Goal: Task Accomplishment & Management: Complete application form

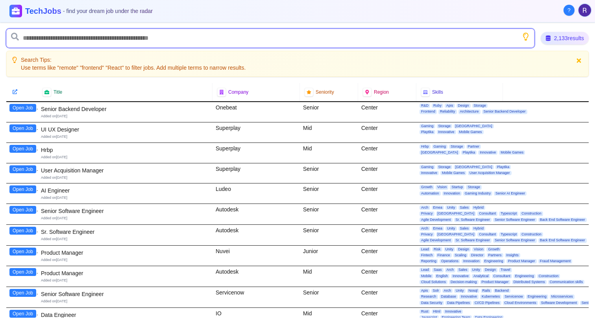
click at [124, 39] on input "text" at bounding box center [270, 38] width 528 height 19
type input "*******"
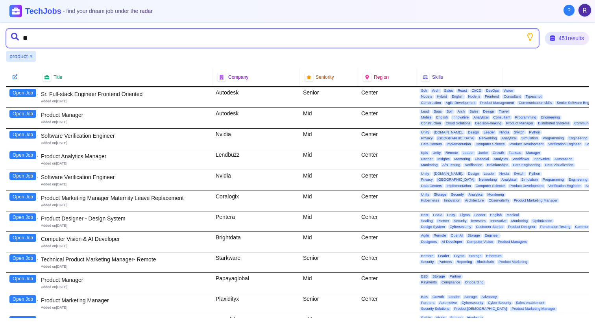
type input "*"
type input "*******"
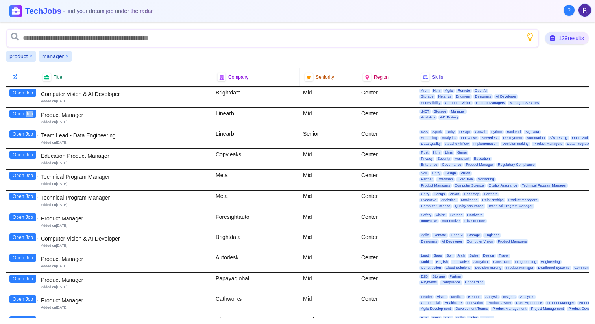
click at [22, 114] on button "Open Job" at bounding box center [22, 114] width 27 height 8
click at [26, 153] on button "Open Job" at bounding box center [22, 155] width 27 height 8
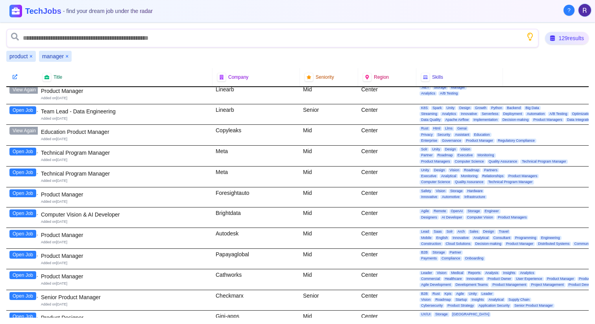
scroll to position [26, 0]
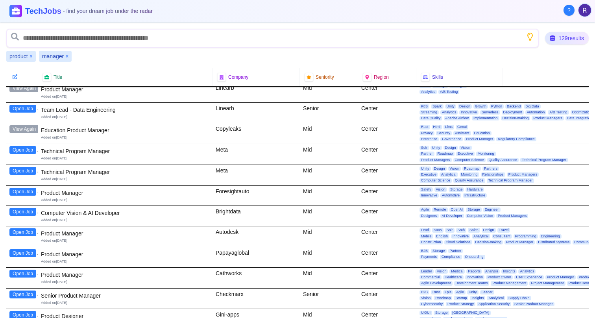
click at [33, 192] on button "Open Job" at bounding box center [22, 192] width 27 height 8
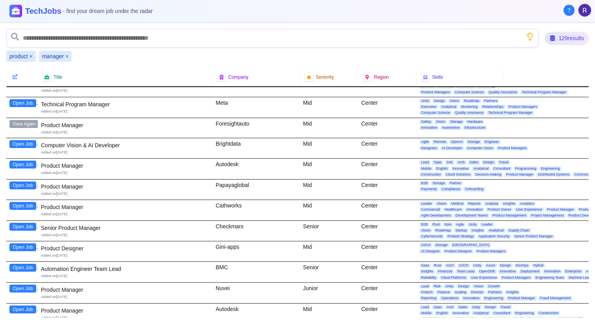
scroll to position [95, 0]
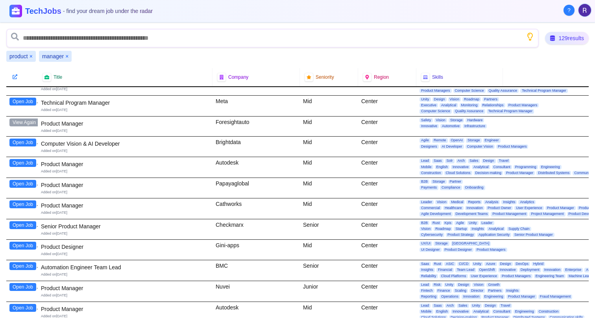
click at [24, 183] on button "Open Job" at bounding box center [22, 184] width 27 height 8
click at [20, 202] on button "Open Job" at bounding box center [22, 204] width 27 height 8
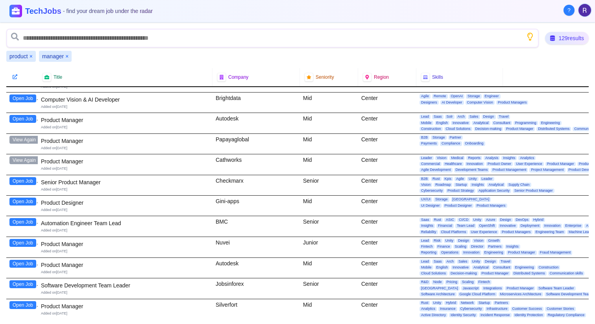
scroll to position [144, 0]
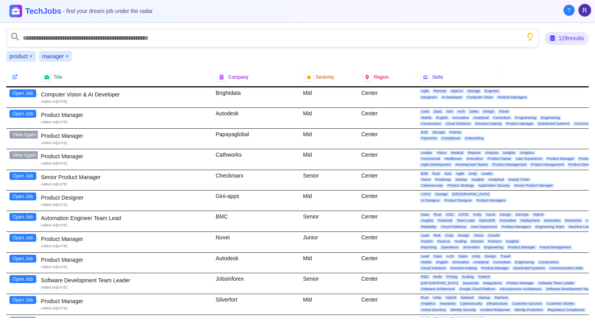
click at [28, 196] on button "Open Job" at bounding box center [22, 196] width 27 height 8
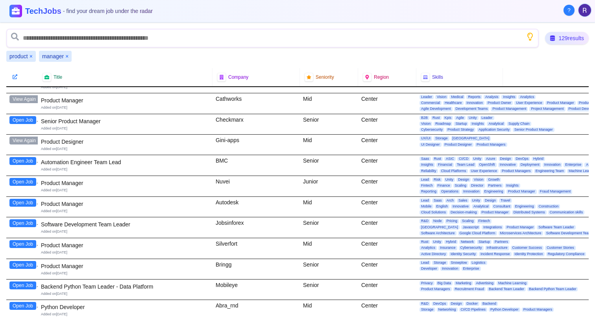
scroll to position [201, 0]
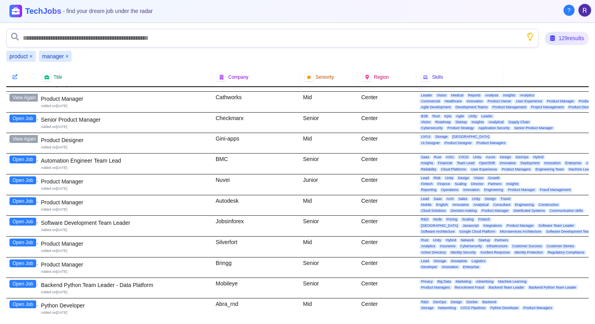
click at [22, 177] on button "Open Job" at bounding box center [22, 180] width 27 height 8
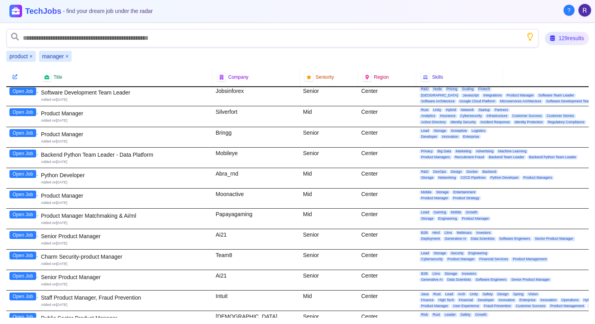
scroll to position [339, 0]
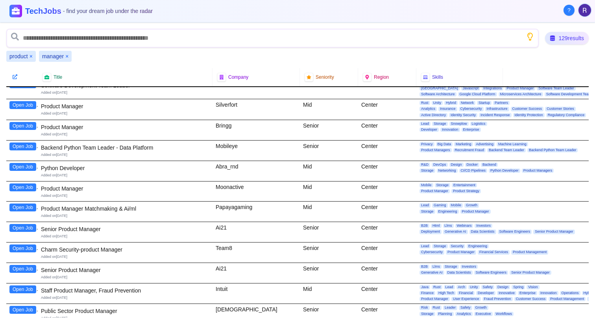
click at [25, 123] on button "Open Job" at bounding box center [22, 126] width 27 height 8
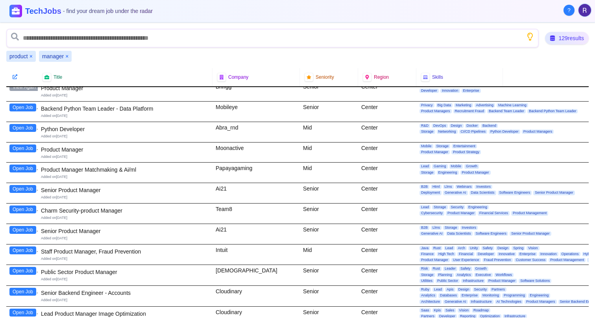
scroll to position [382, 0]
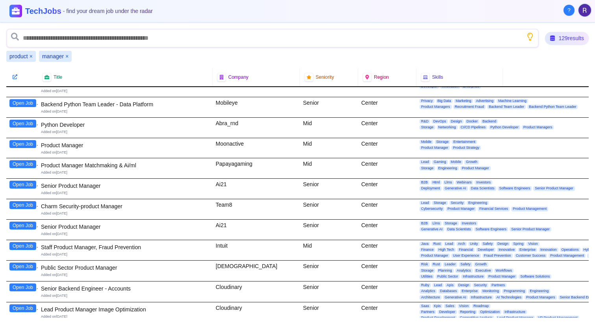
click at [25, 185] on button "Open Job" at bounding box center [22, 185] width 27 height 8
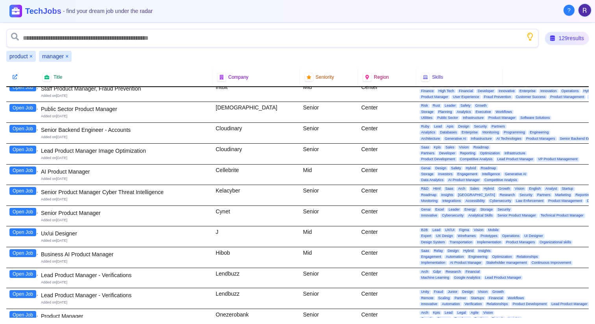
scroll to position [543, 0]
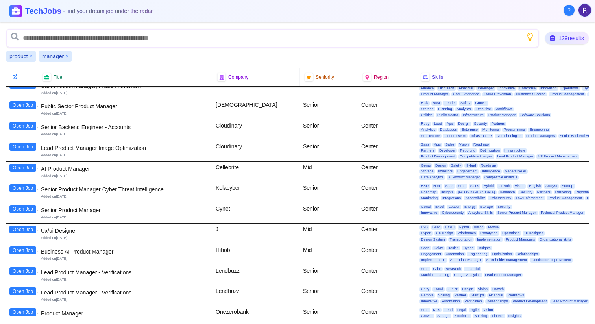
click at [28, 208] on button "Open Job" at bounding box center [22, 209] width 27 height 8
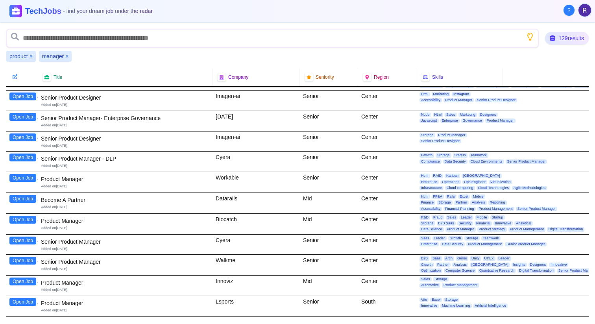
scroll to position [1749, 0]
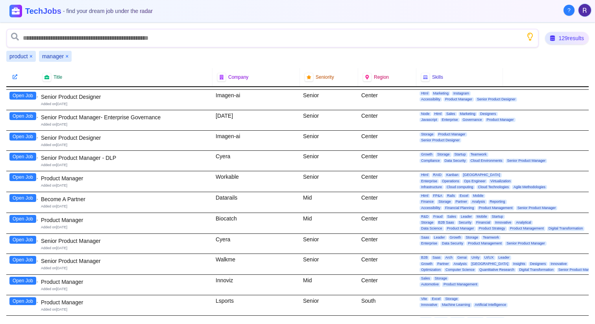
click at [22, 180] on button "Open Job" at bounding box center [22, 177] width 27 height 8
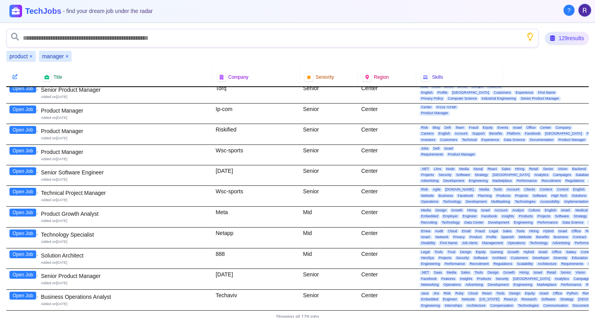
scroll to position [2443, 0]
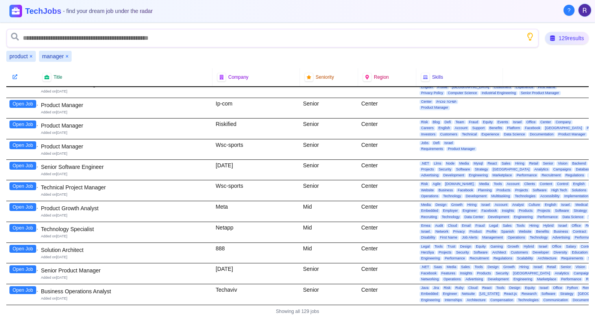
click at [25, 103] on button "Open Job" at bounding box center [22, 104] width 27 height 8
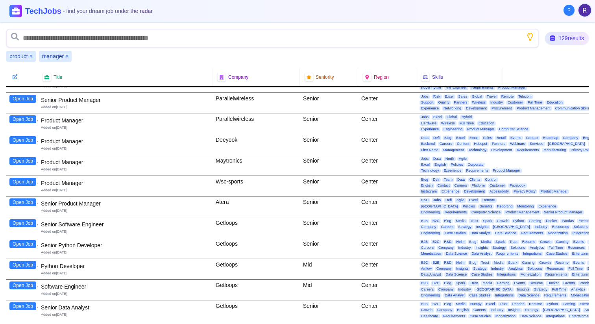
scroll to position [2106, 0]
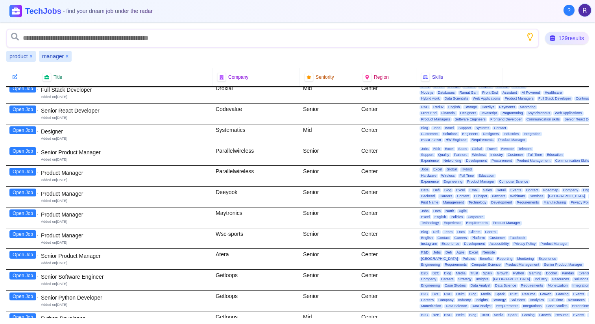
click at [22, 192] on button "Open Job" at bounding box center [22, 192] width 27 height 8
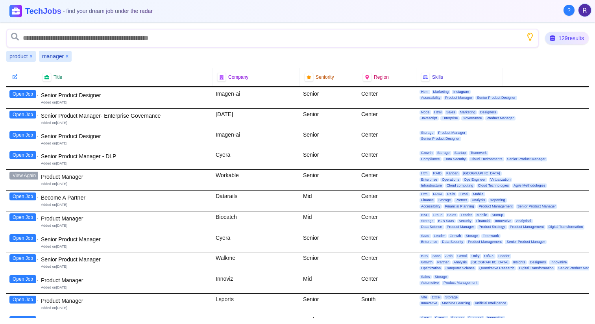
scroll to position [1741, 0]
